Goal: Information Seeking & Learning: Learn about a topic

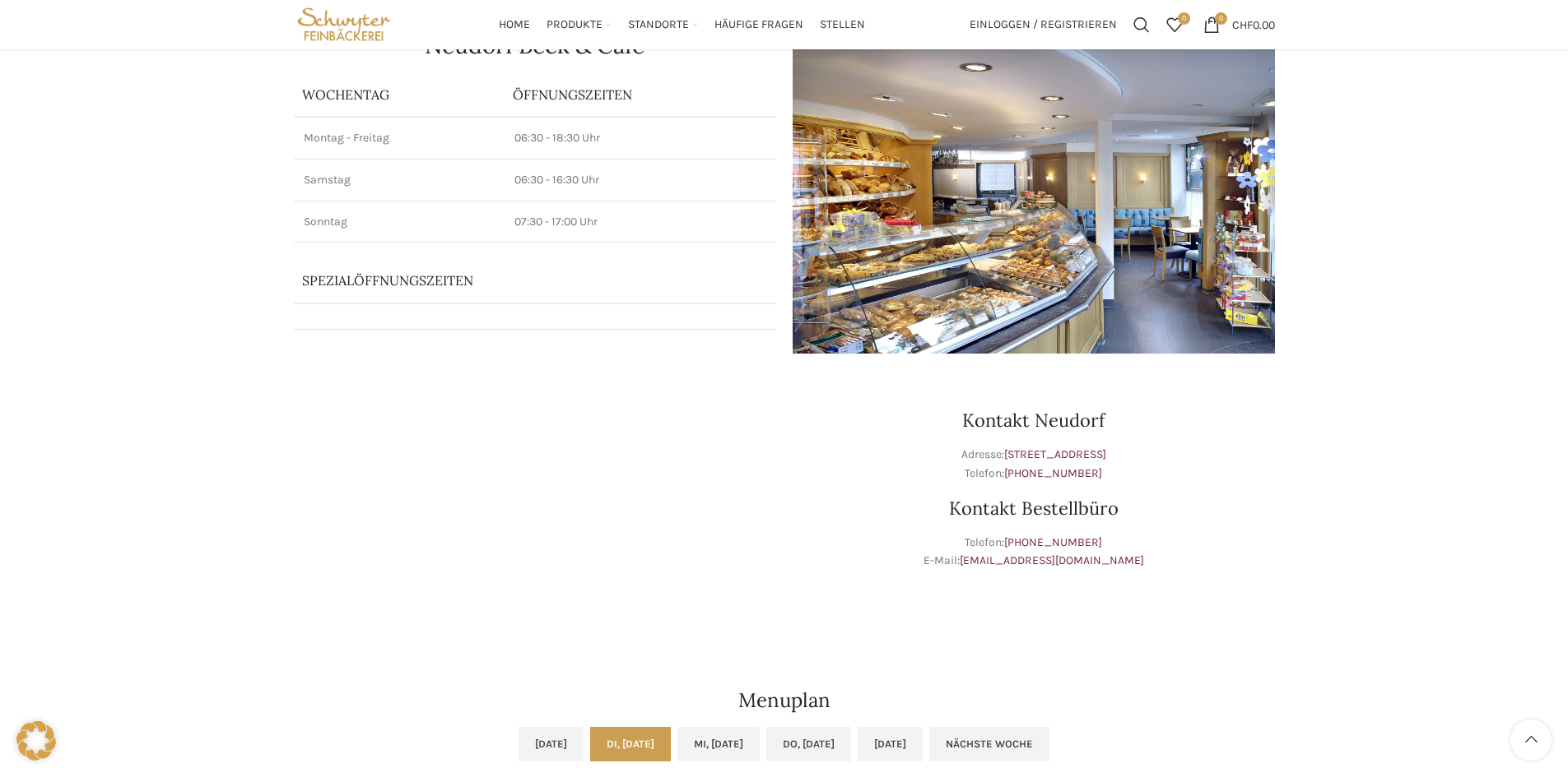
scroll to position [159, 0]
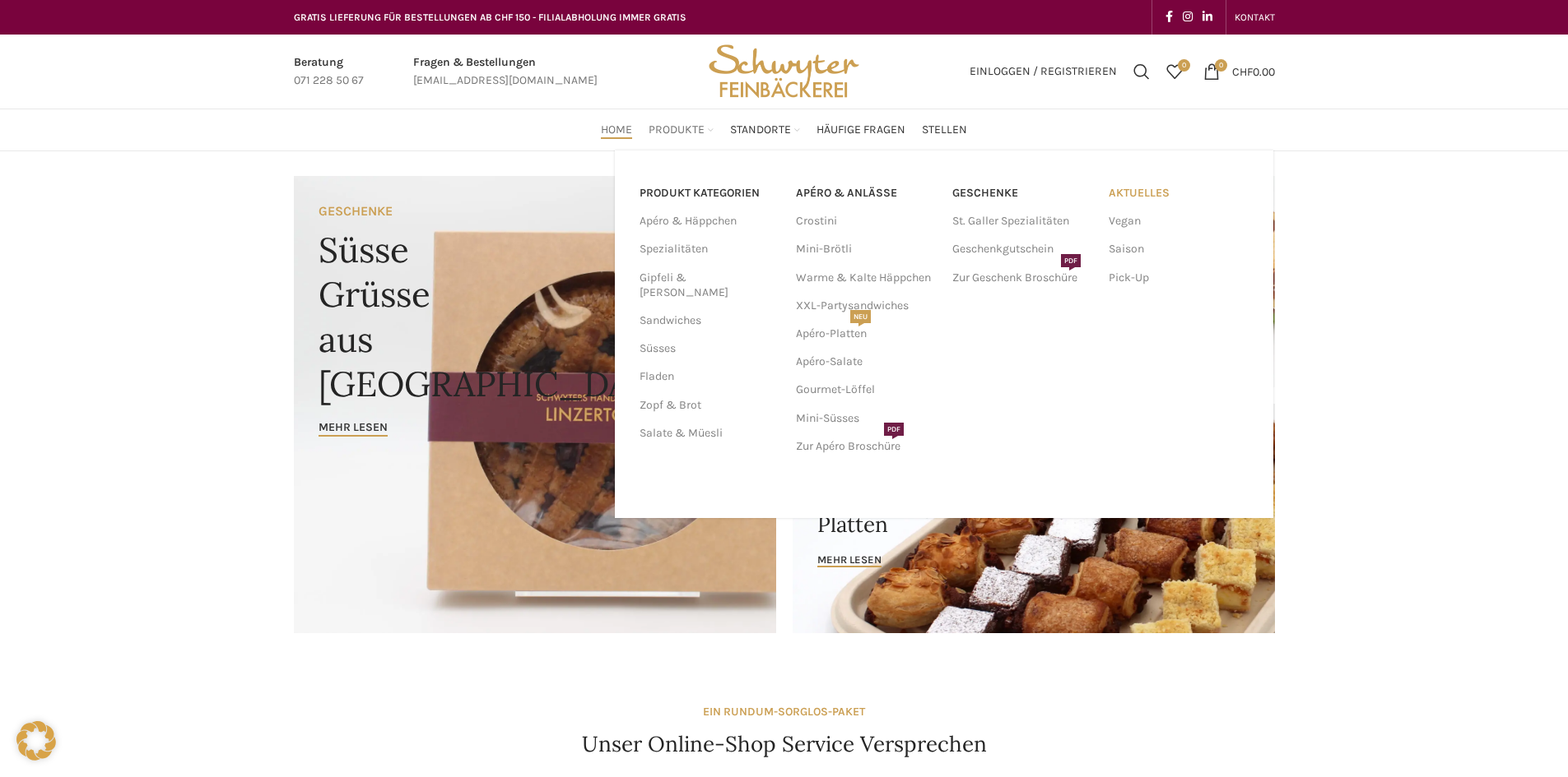
click at [1138, 199] on link "Aktuelles" at bounding box center [1178, 193] width 140 height 28
click at [1129, 281] on link "Pick-Up" at bounding box center [1178, 278] width 140 height 28
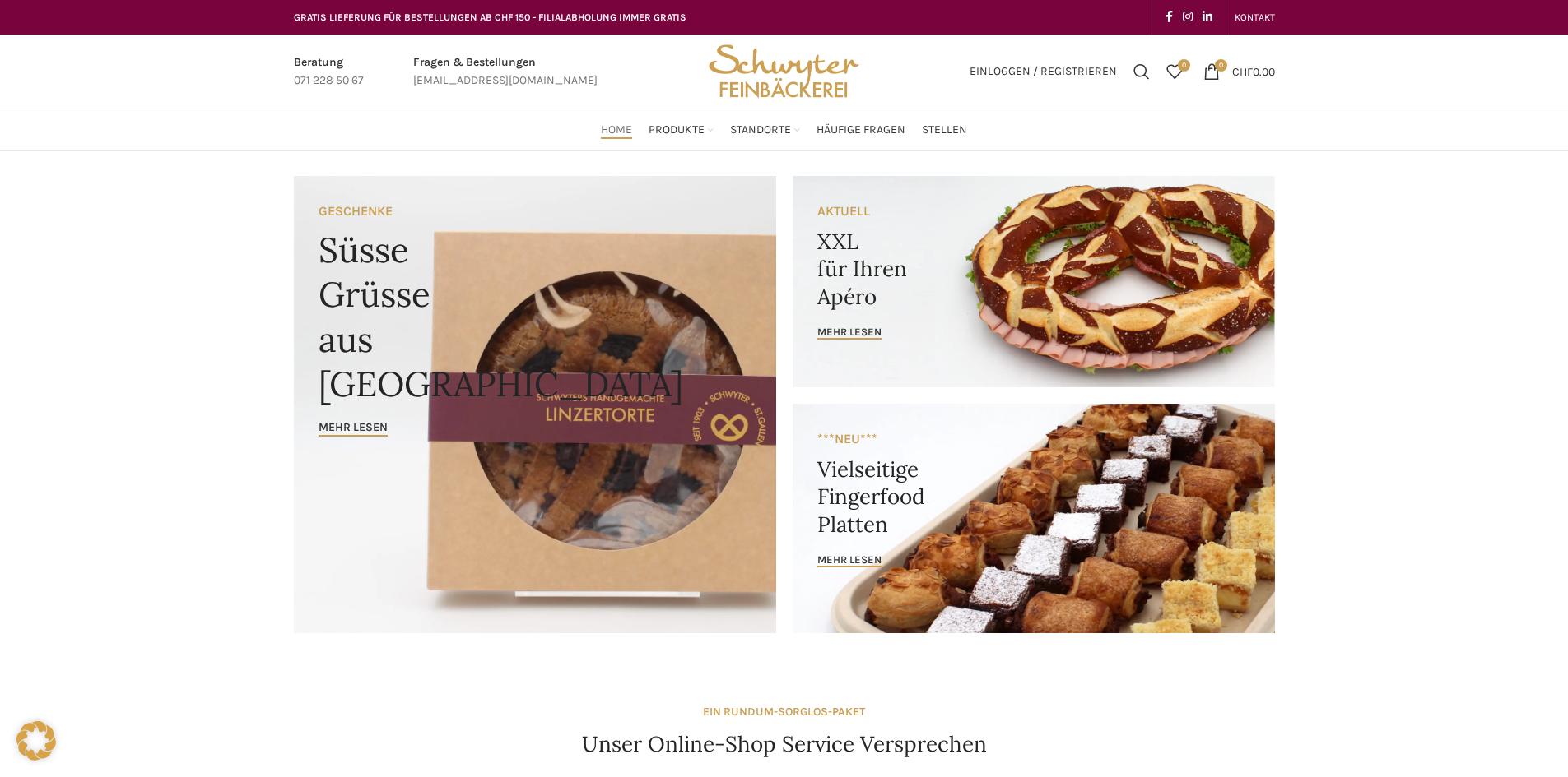
click at [620, 130] on span "Home" at bounding box center [617, 130] width 32 height 16
drag, startPoint x: 171, startPoint y: 376, endPoint x: 156, endPoint y: 354, distance: 26.6
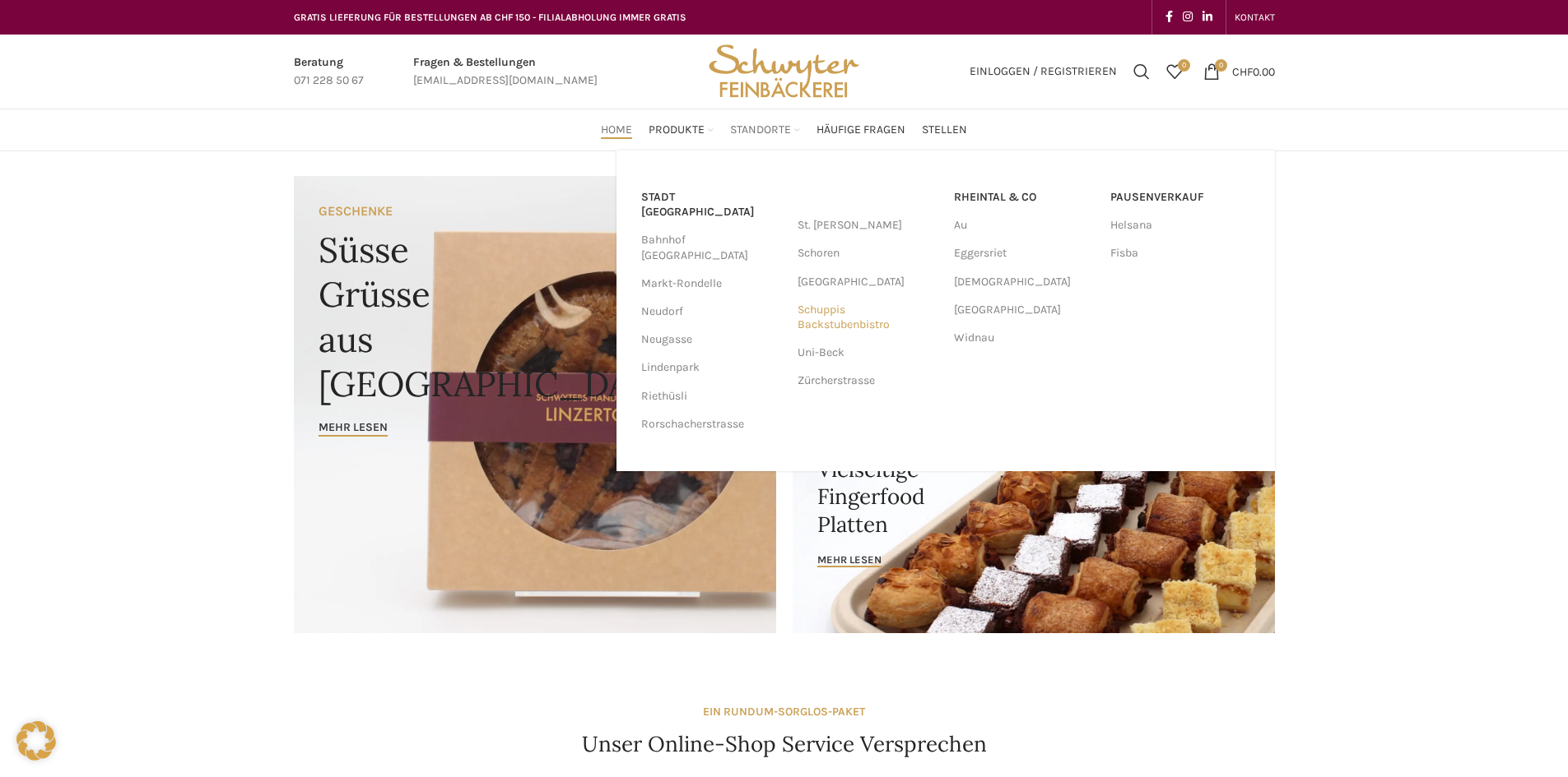
click at [831, 312] on link "Schuppis Backstubenbistro" at bounding box center [867, 317] width 140 height 43
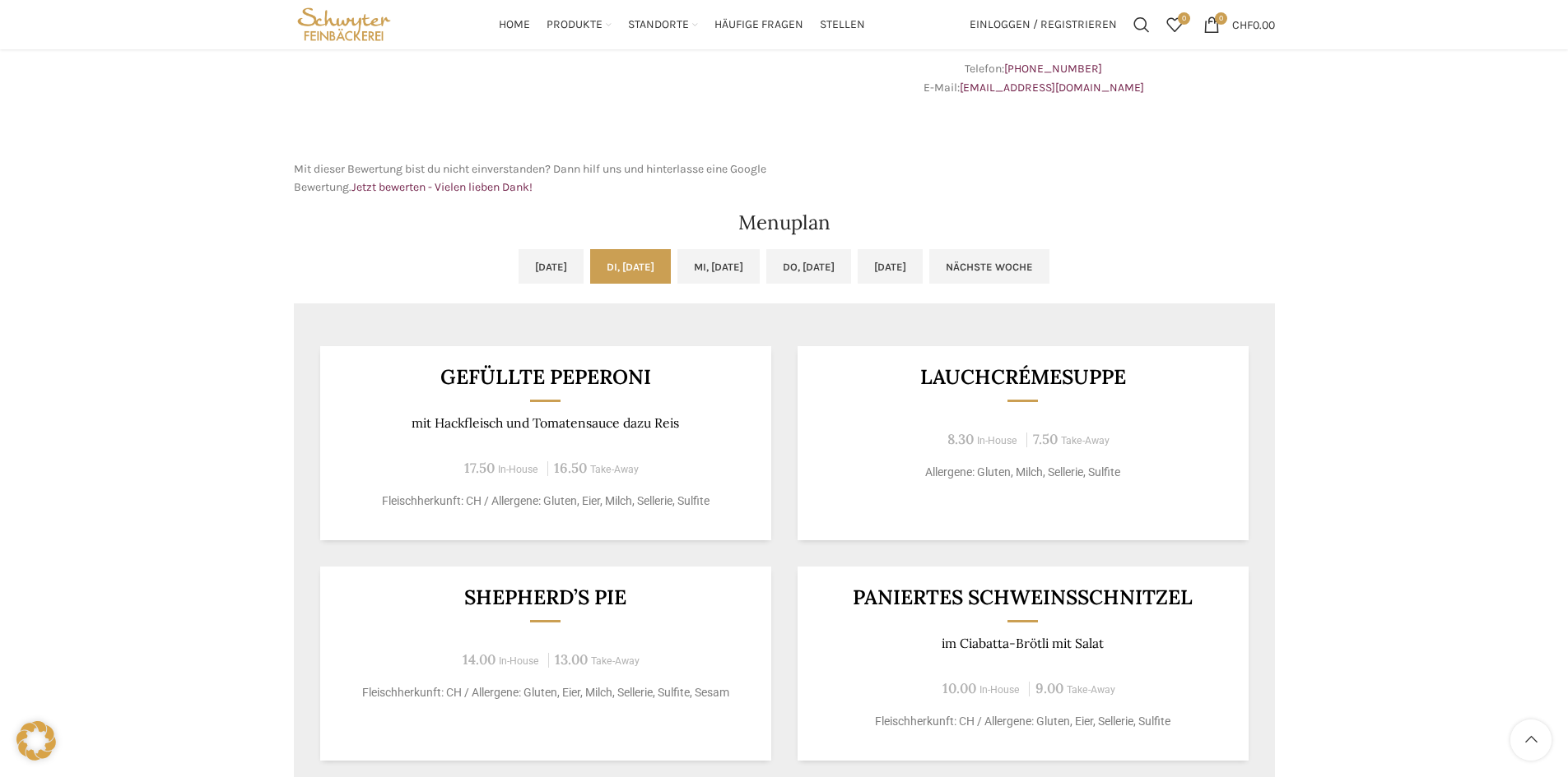
scroll to position [628, 0]
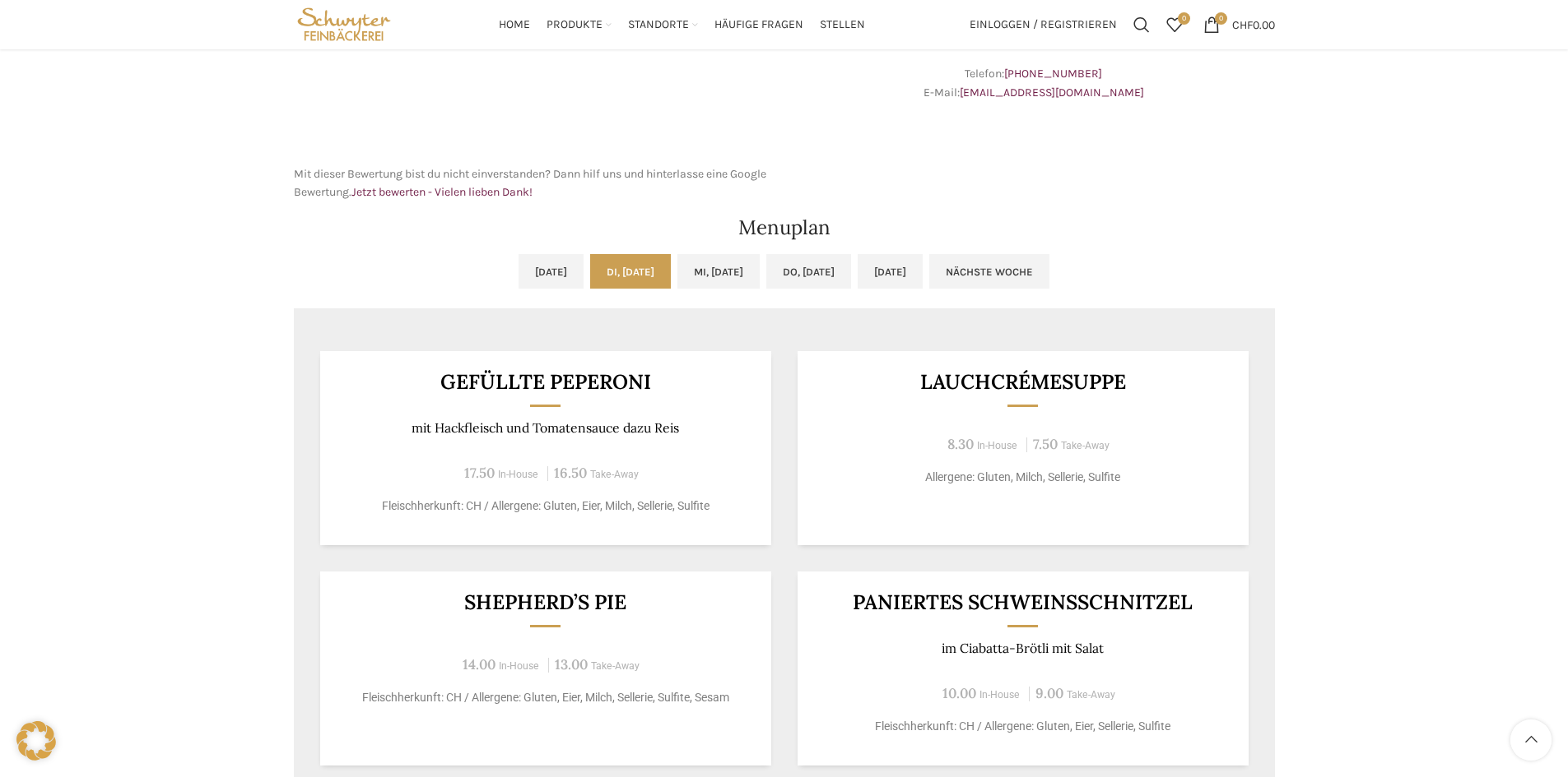
click at [524, 385] on h3 "Gefüllte Peperoni" at bounding box center [545, 382] width 411 height 20
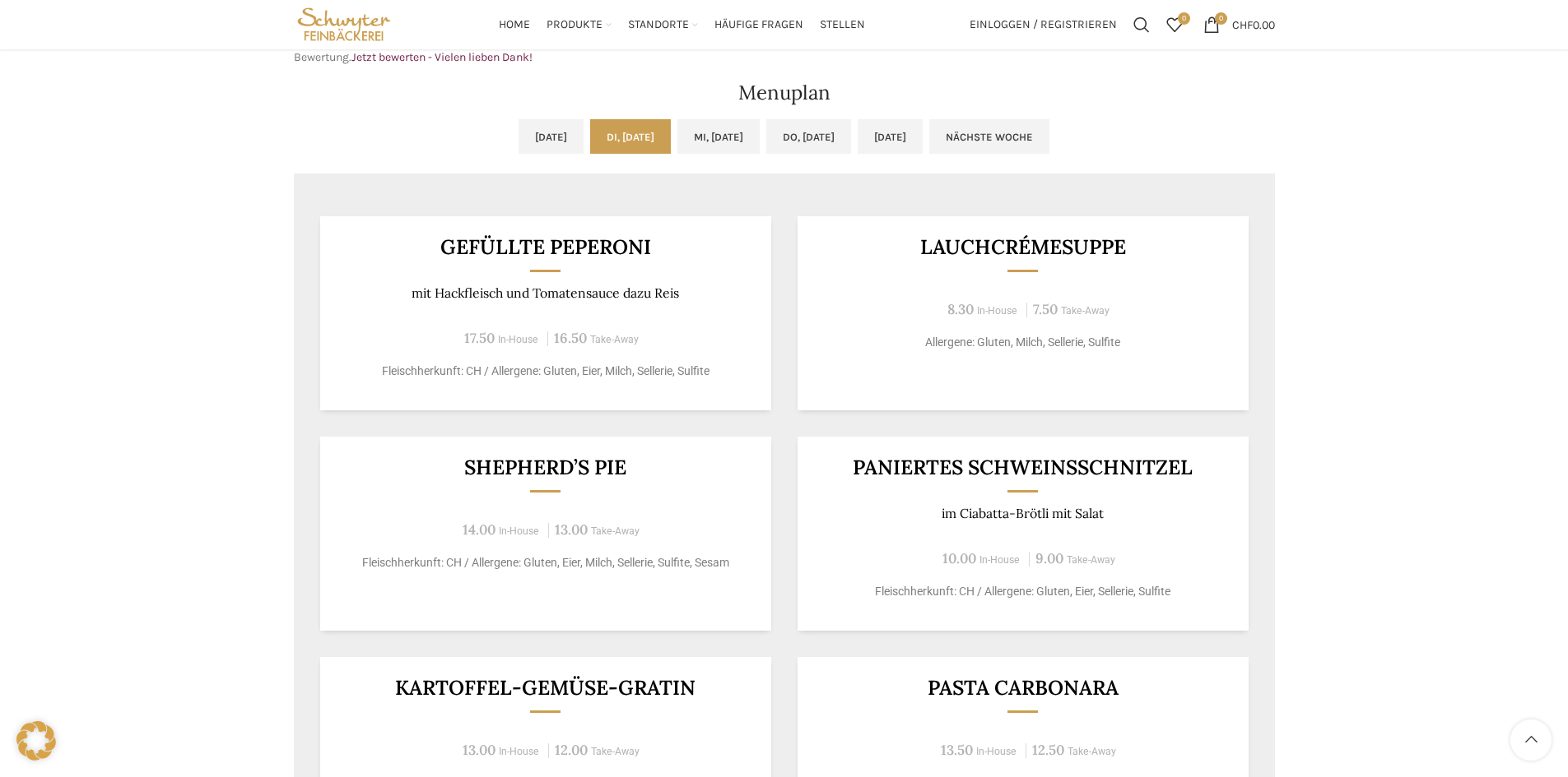
scroll to position [760, 0]
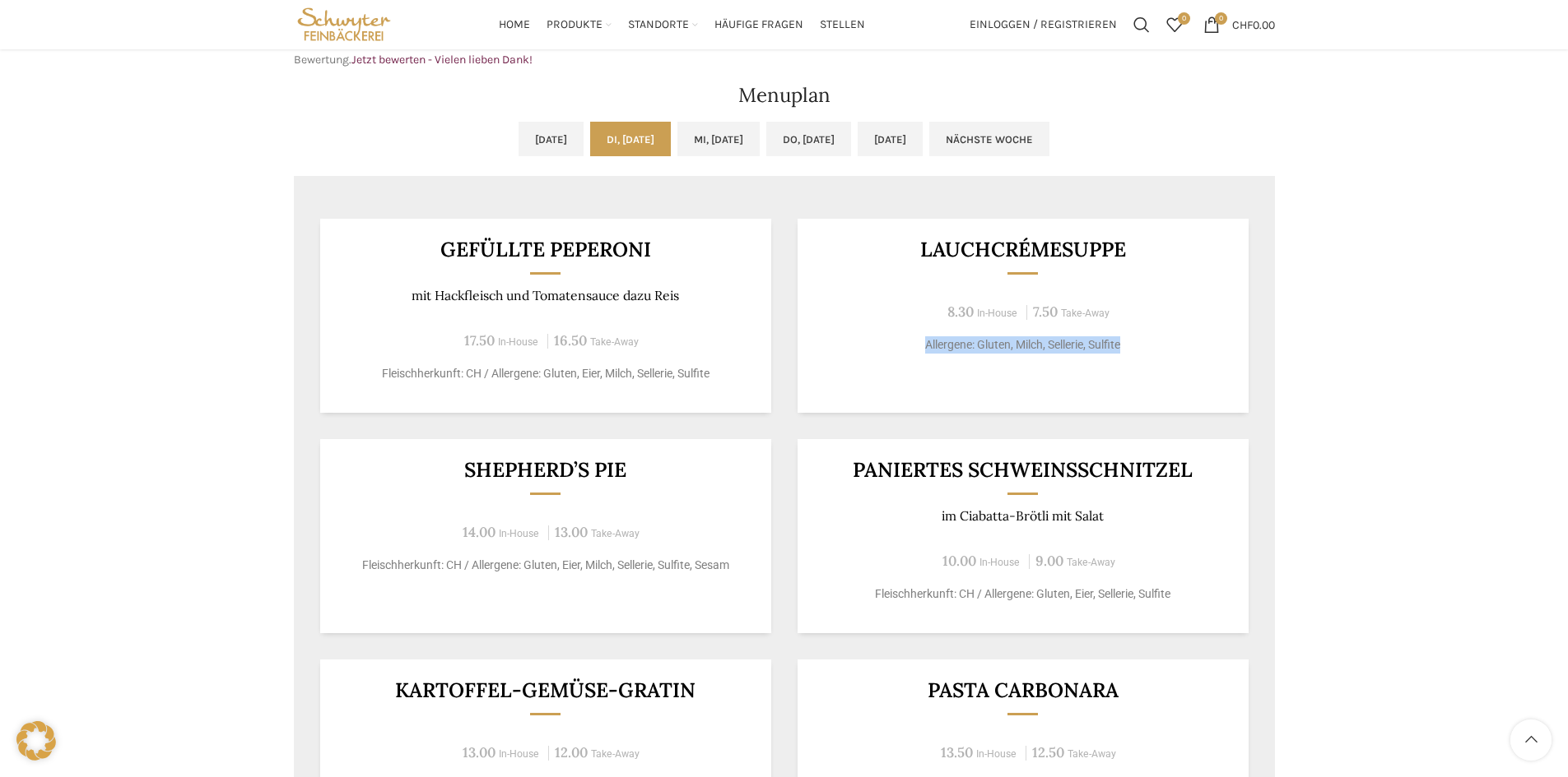
drag, startPoint x: 1523, startPoint y: 291, endPoint x: 1525, endPoint y: 326, distance: 35.1
click at [1525, 327] on div "Backstubenbistro Schuppis Wochentag ÖFFNUNGSZEITEN [PERSON_NAME] 06:00 - 16:30 …" at bounding box center [784, 238] width 1568 height 1693
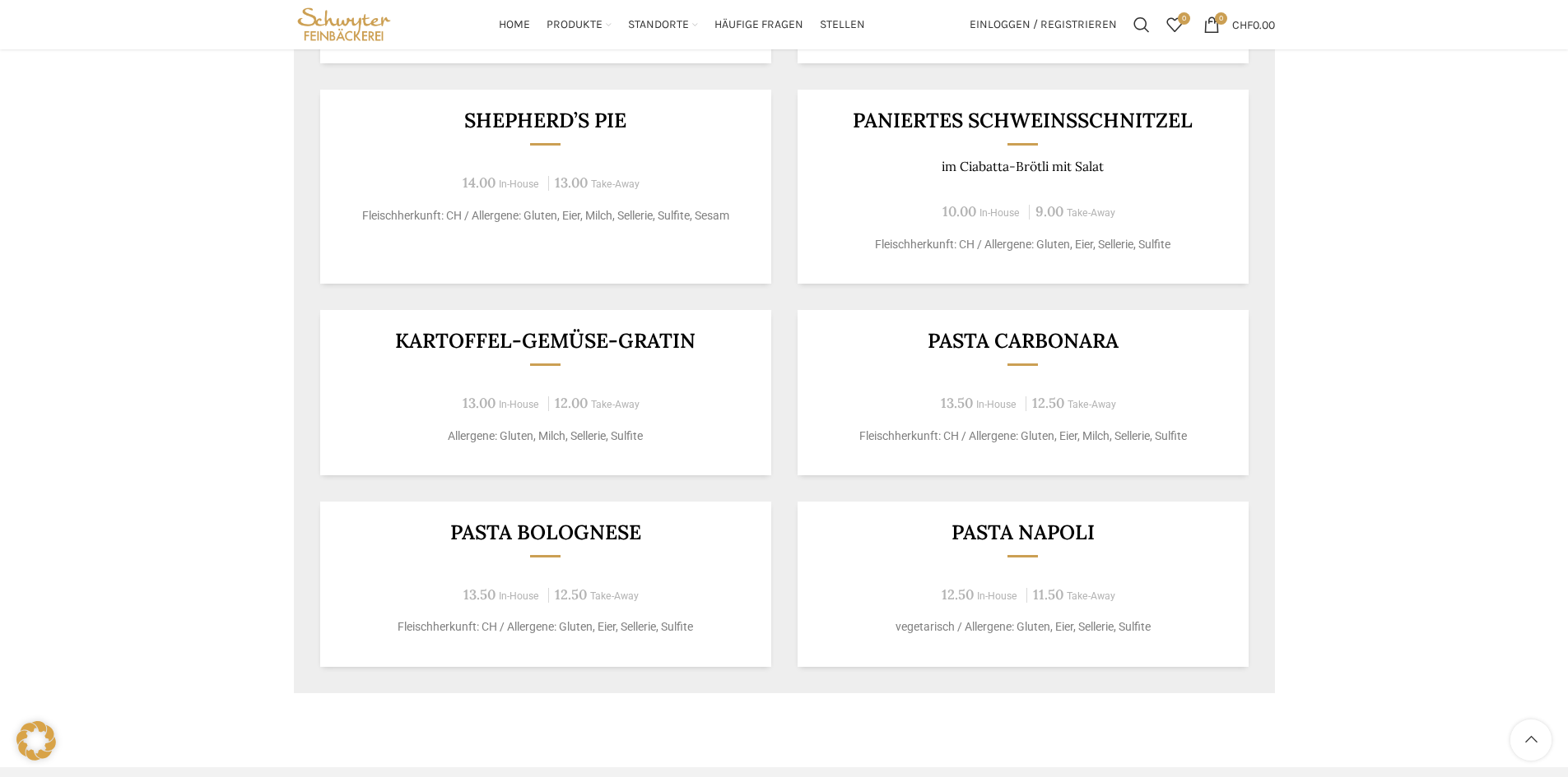
scroll to position [1093, 0]
